Goal: Transaction & Acquisition: Purchase product/service

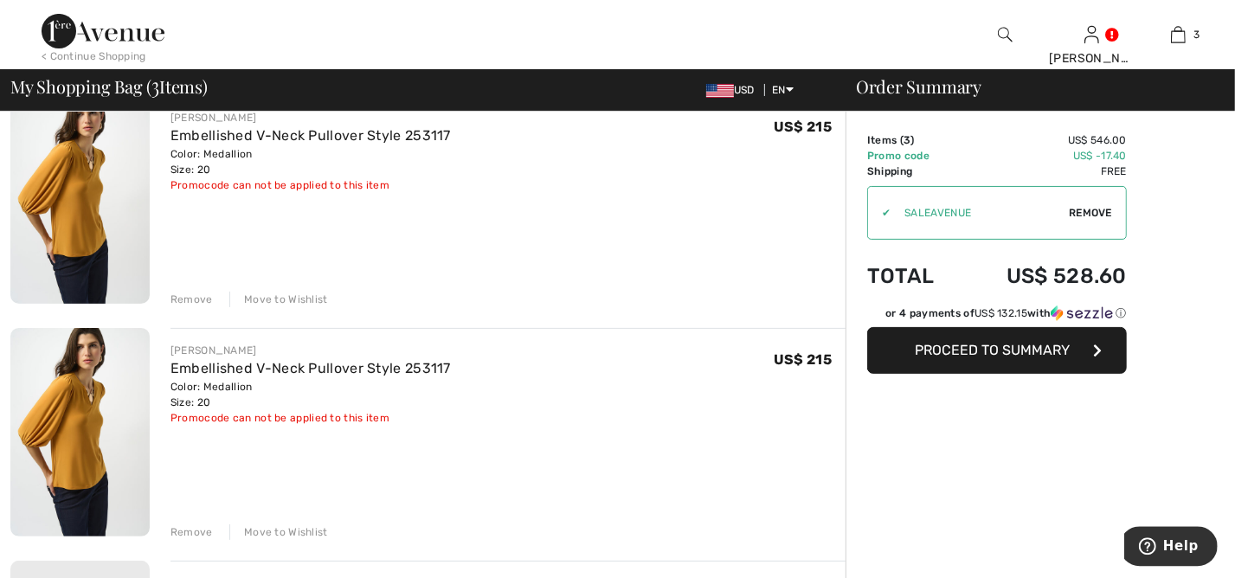
scroll to position [93, 0]
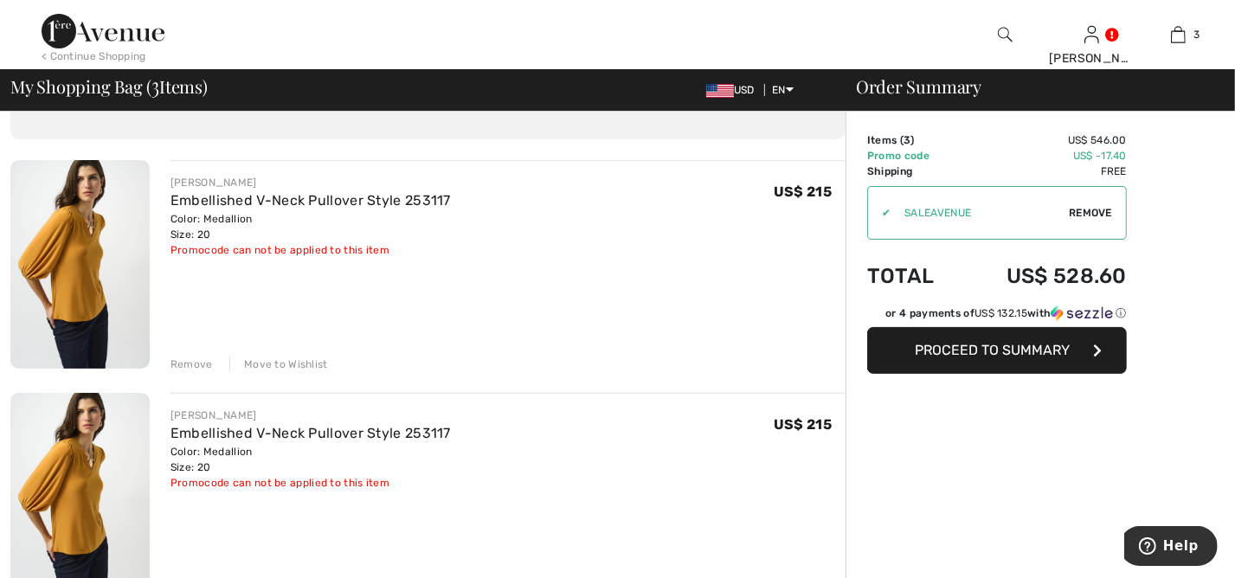
click at [194, 365] on div "Remove" at bounding box center [191, 365] width 42 height 16
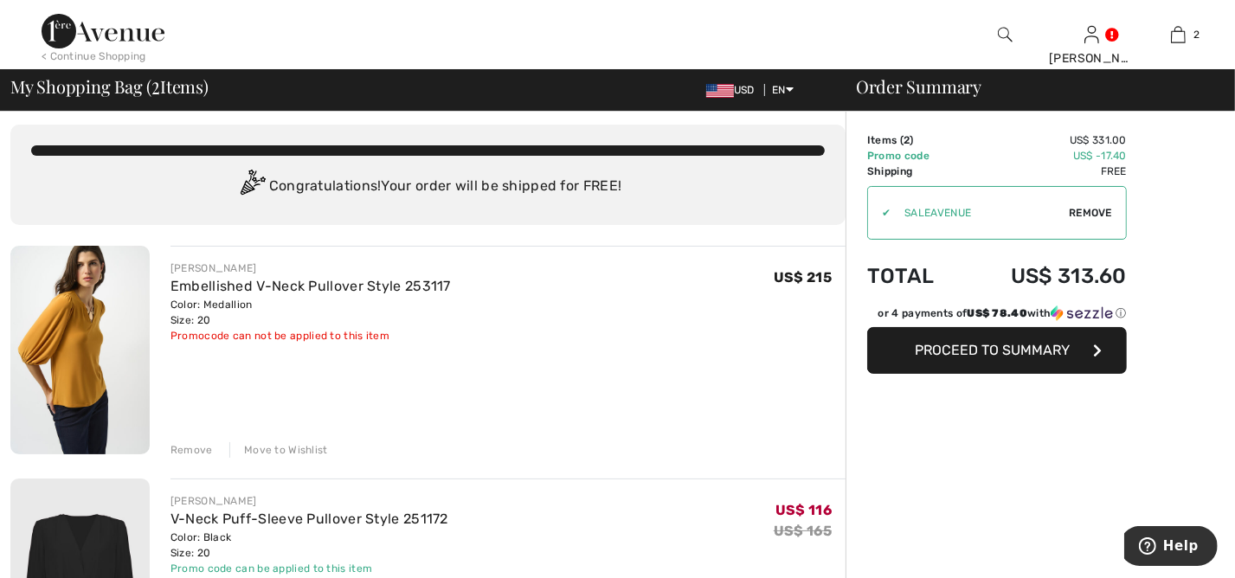
scroll to position [0, 0]
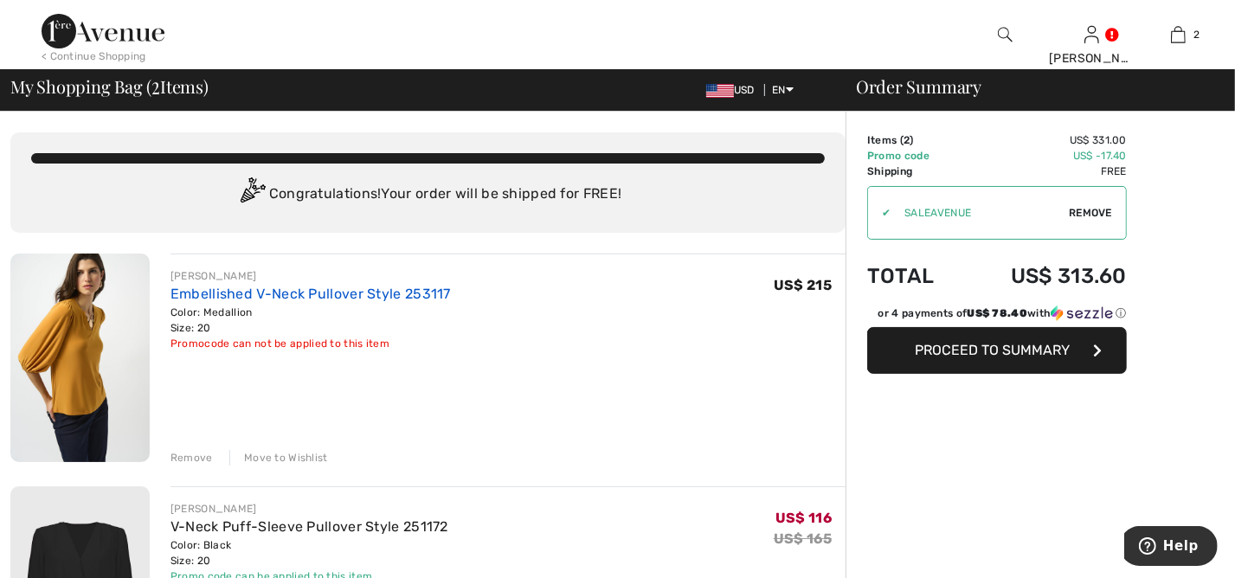
click at [251, 291] on link "Embellished V-Neck Pullover Style 253117" at bounding box center [310, 294] width 280 height 16
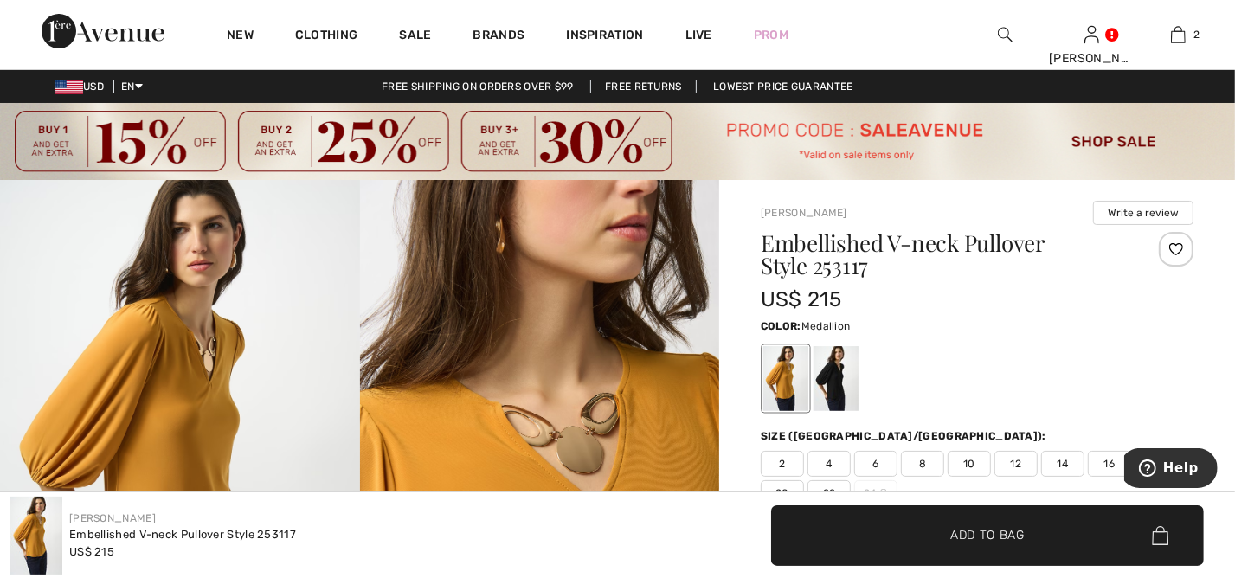
click at [834, 379] on div at bounding box center [835, 378] width 45 height 65
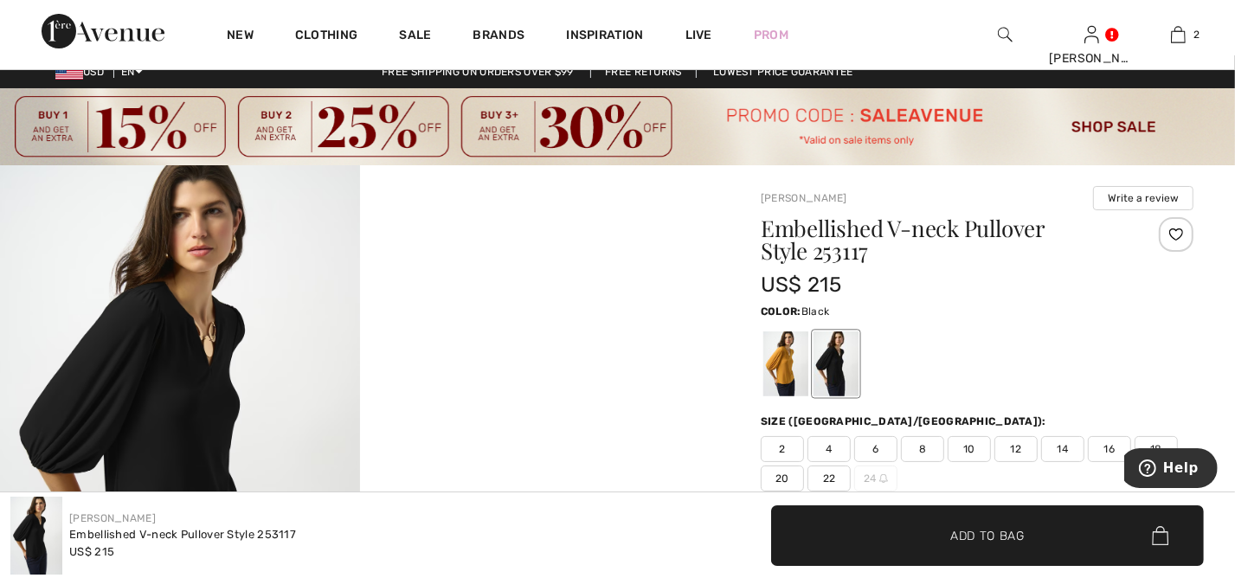
scroll to position [23, 0]
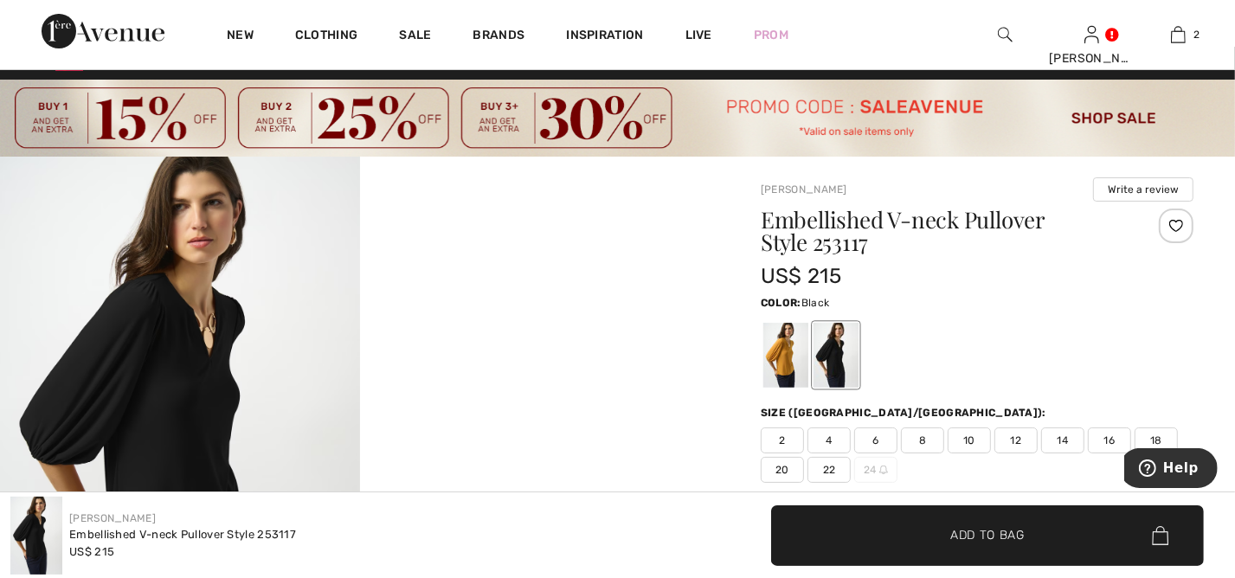
click at [782, 464] on span "20" at bounding box center [782, 470] width 43 height 26
click at [957, 537] on span "Add to Bag" at bounding box center [987, 535] width 74 height 18
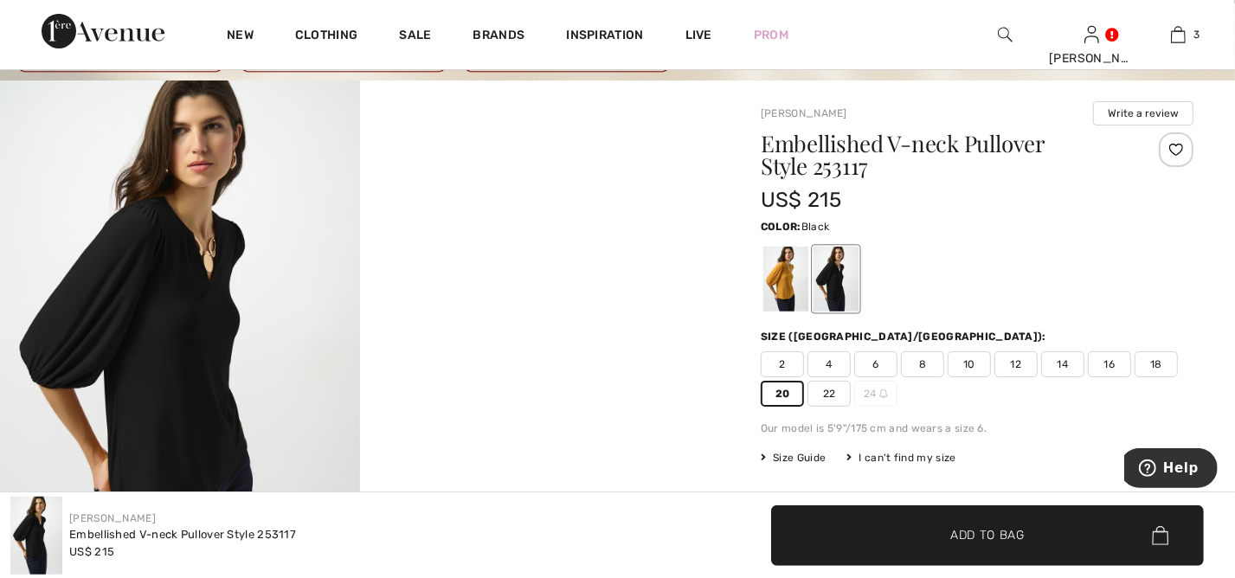
scroll to position [0, 0]
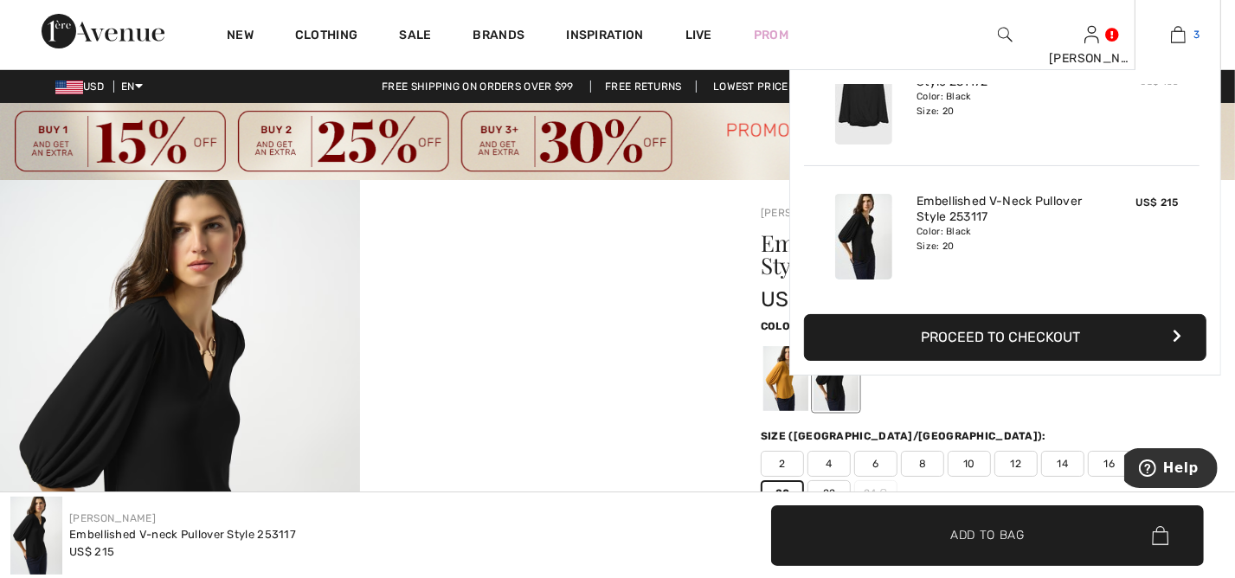
click at [1178, 35] on img at bounding box center [1178, 34] width 15 height 21
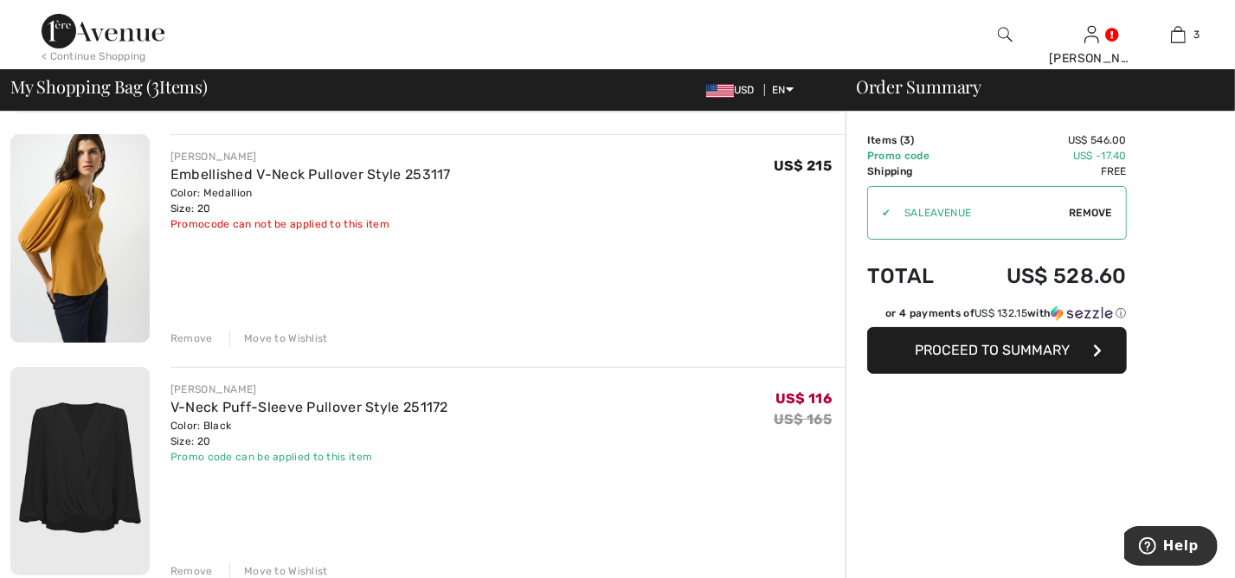
scroll to position [93, 0]
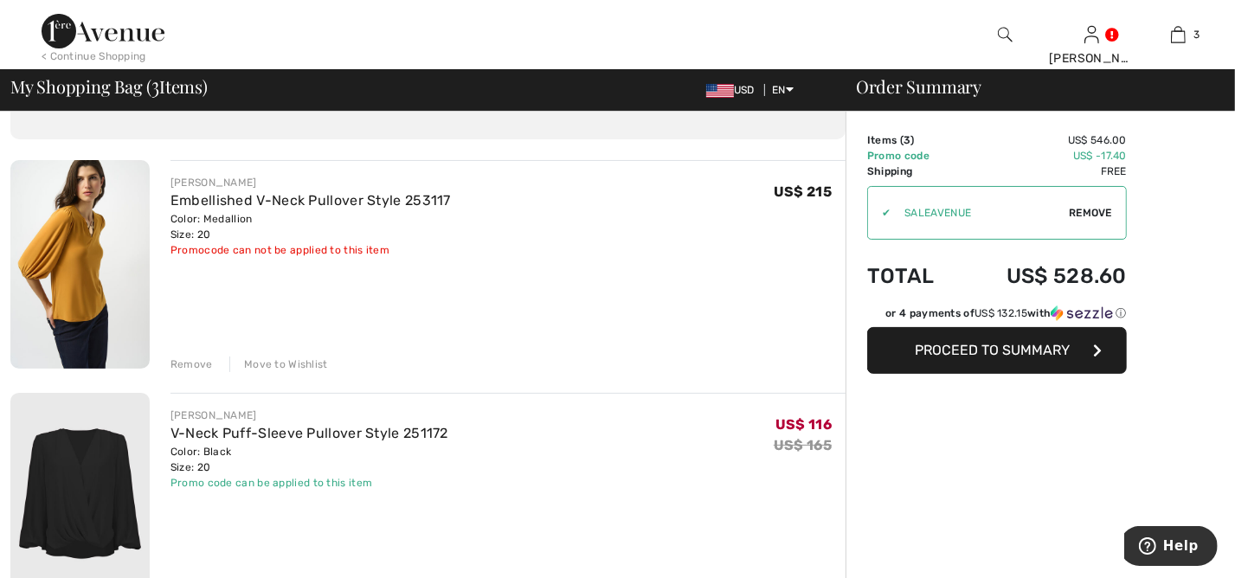
click at [985, 356] on span "Proceed to Summary" at bounding box center [993, 350] width 155 height 16
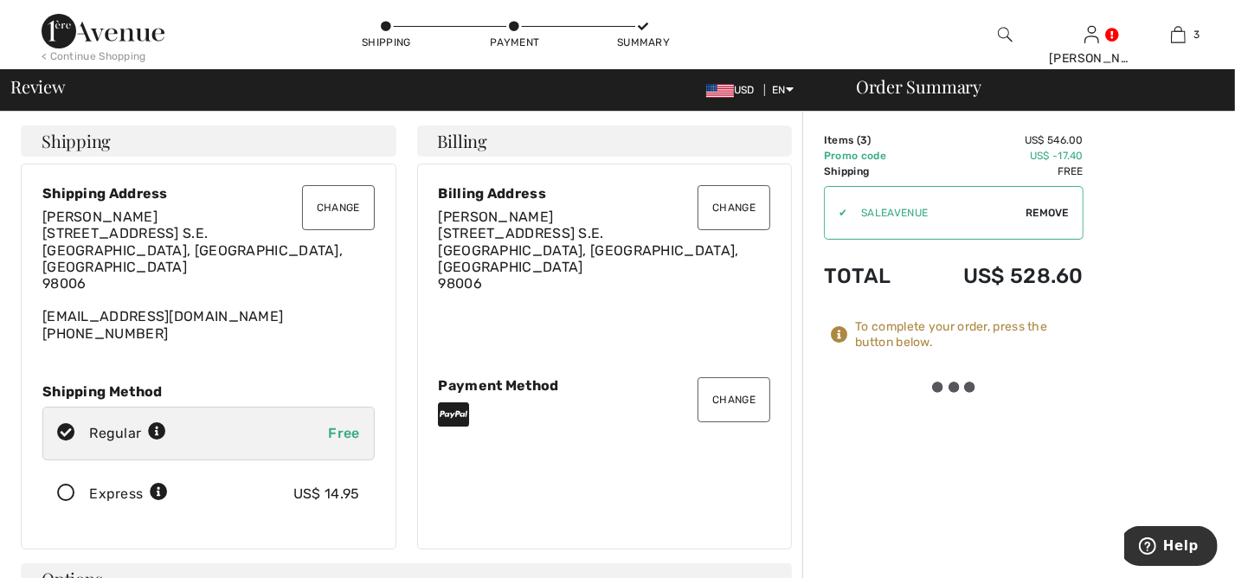
click at [61, 485] on icon at bounding box center [66, 494] width 46 height 18
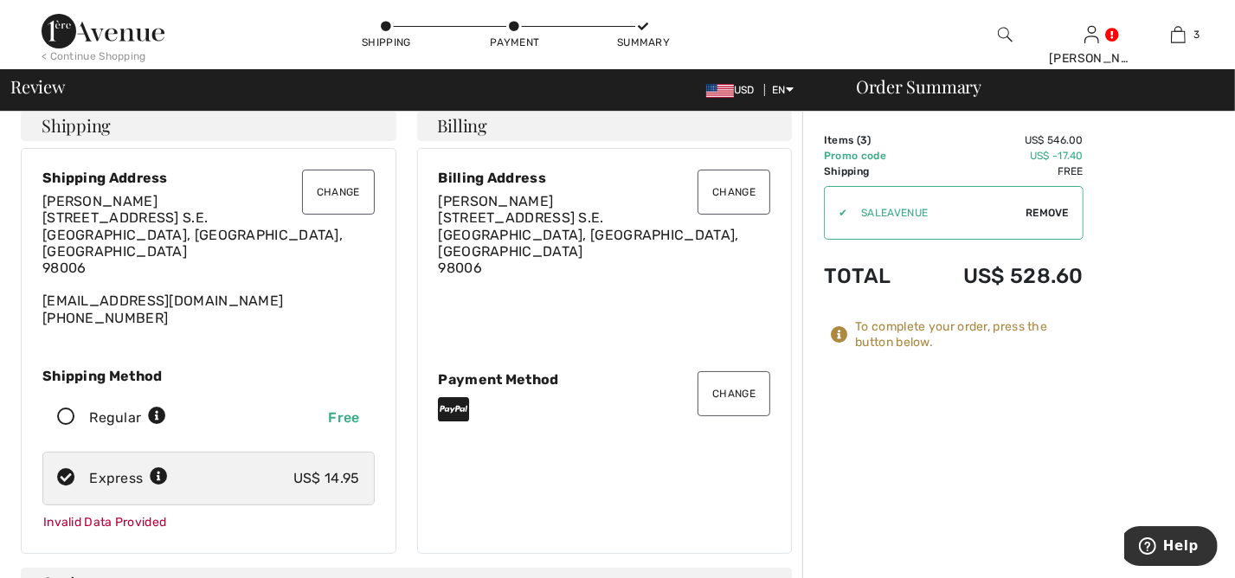
scroll to position [23, 0]
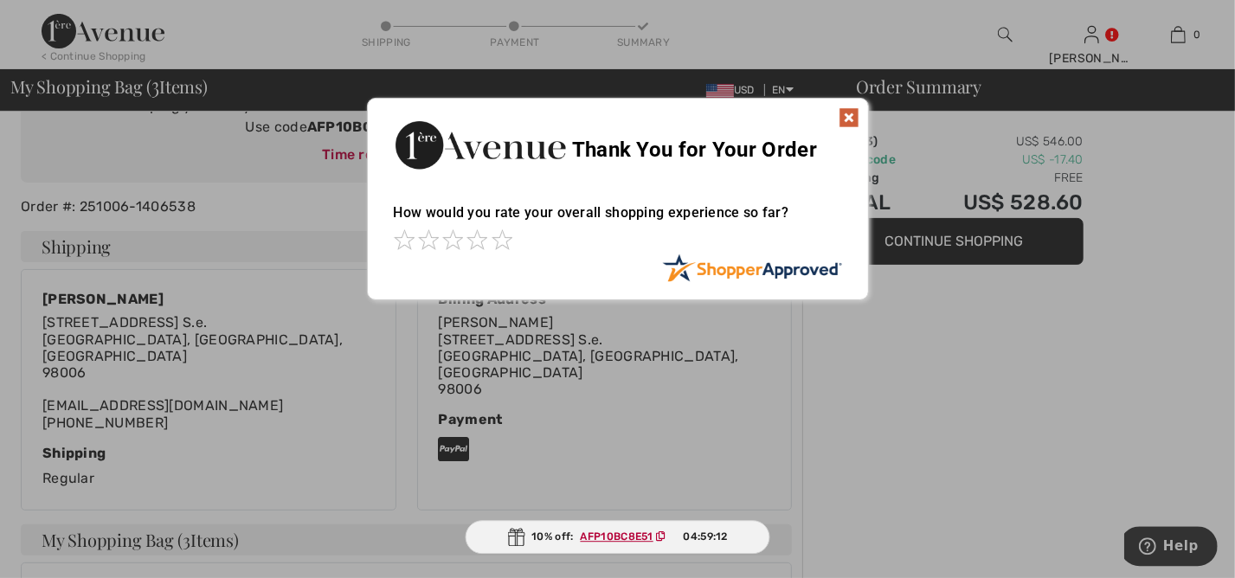
scroll to position [210, 0]
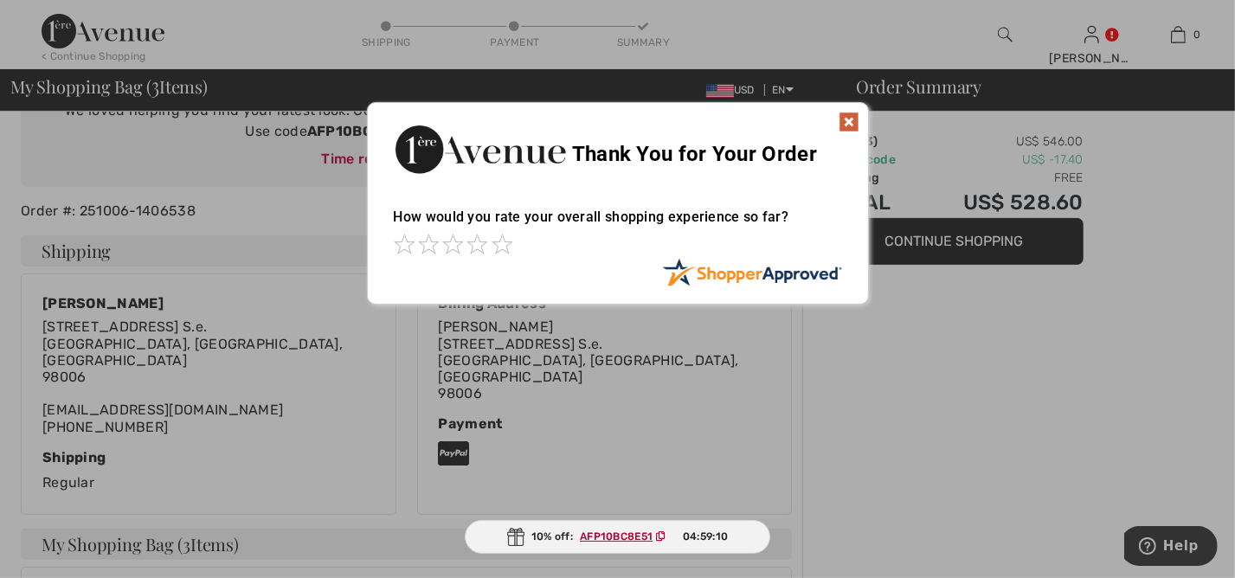
click at [845, 118] on img at bounding box center [849, 122] width 21 height 21
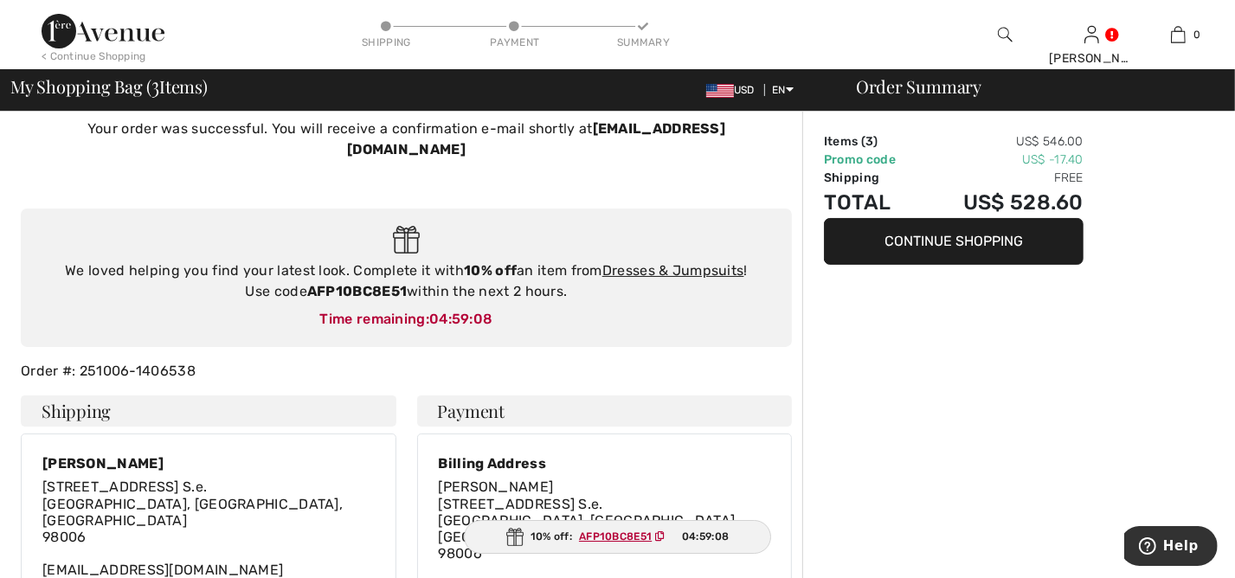
scroll to position [0, 0]
